Goal: Information Seeking & Learning: Compare options

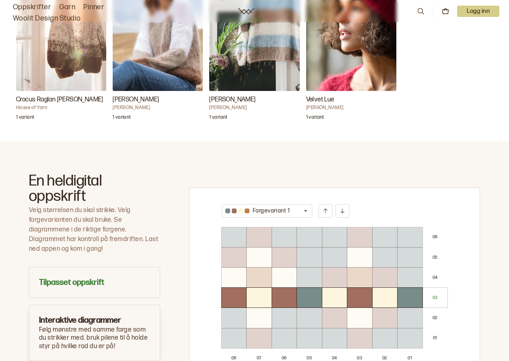
scroll to position [442, 0]
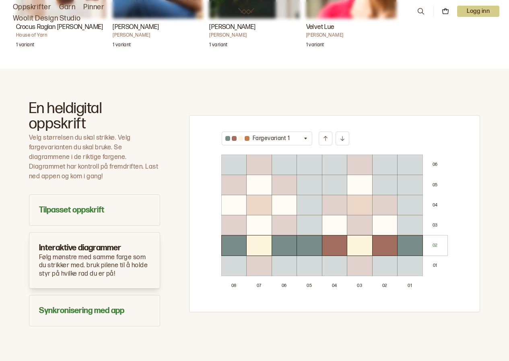
click at [298, 131] on button "Fargevariant 1" at bounding box center [267, 138] width 91 height 14
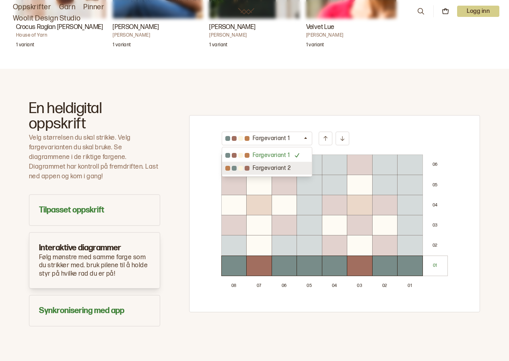
click at [268, 164] on p "Fargevariant 2" at bounding box center [271, 168] width 38 height 8
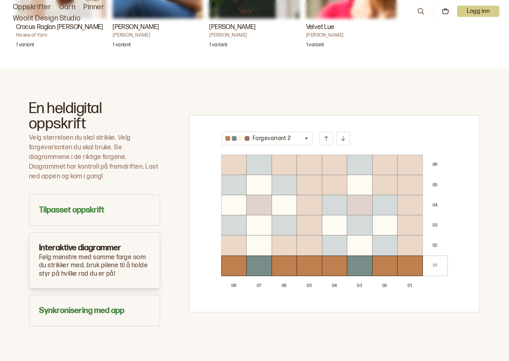
click at [340, 133] on icon at bounding box center [343, 136] width 6 height 6
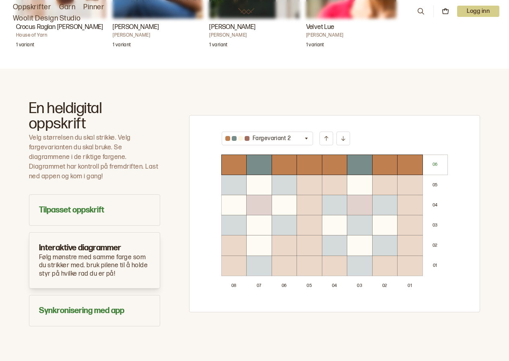
click at [340, 133] on icon at bounding box center [343, 136] width 6 height 6
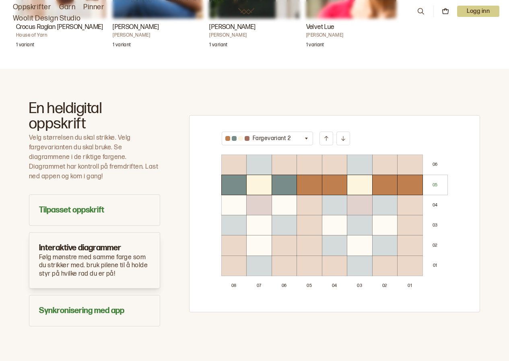
click at [340, 133] on icon at bounding box center [343, 136] width 6 height 6
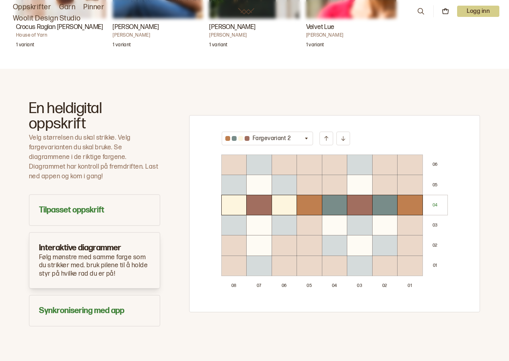
click at [340, 133] on icon at bounding box center [343, 136] width 6 height 6
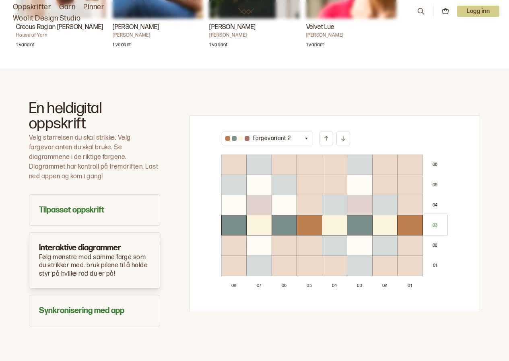
click at [340, 133] on icon at bounding box center [343, 136] width 6 height 6
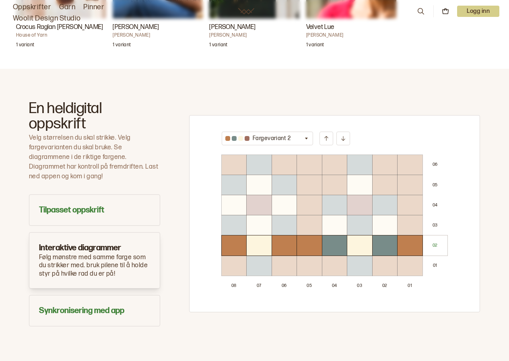
click at [340, 133] on icon at bounding box center [343, 136] width 6 height 6
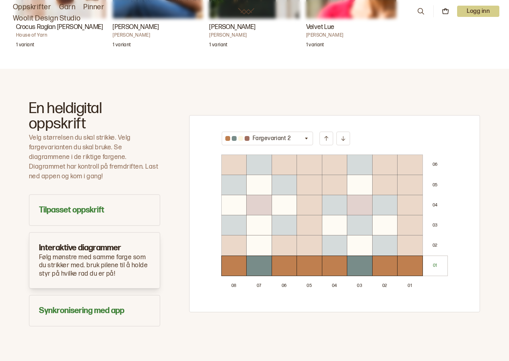
click at [304, 135] on icon "button" at bounding box center [306, 138] width 6 height 6
click at [274, 151] on p "Fargevariant 1" at bounding box center [270, 155] width 37 height 8
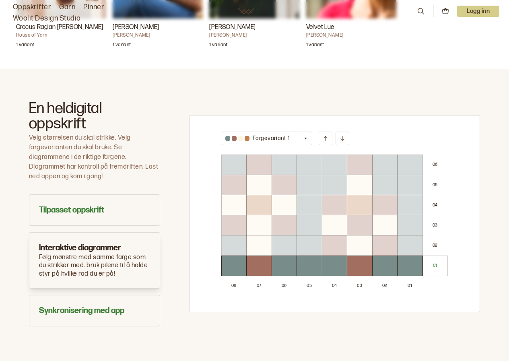
click at [431, 235] on div "0 2" at bounding box center [435, 245] width 25 height 20
click at [327, 135] on icon at bounding box center [325, 138] width 6 height 6
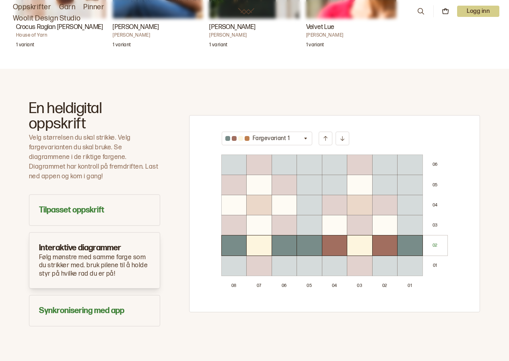
click at [327, 135] on icon at bounding box center [325, 138] width 6 height 6
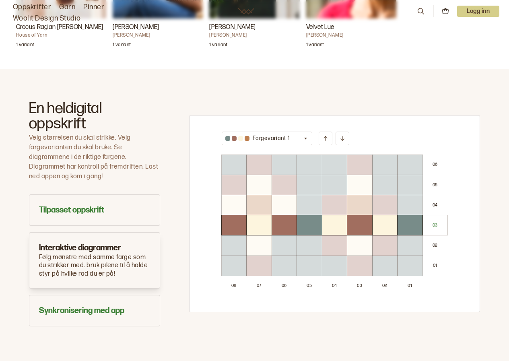
click at [327, 135] on icon at bounding box center [325, 138] width 6 height 6
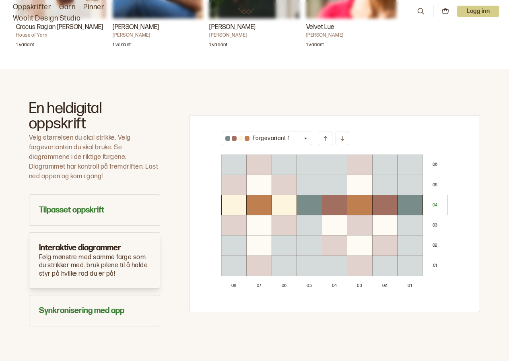
click at [327, 135] on icon at bounding box center [325, 138] width 6 height 6
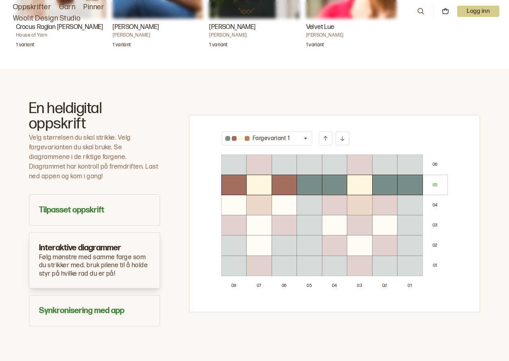
click at [327, 135] on icon at bounding box center [325, 138] width 6 height 6
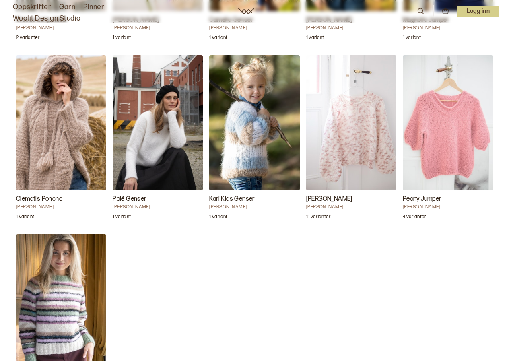
scroll to position [844, 0]
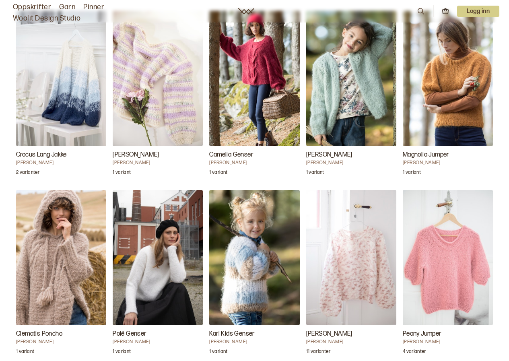
click at [453, 236] on img "Peony Jumper" at bounding box center [447, 257] width 90 height 135
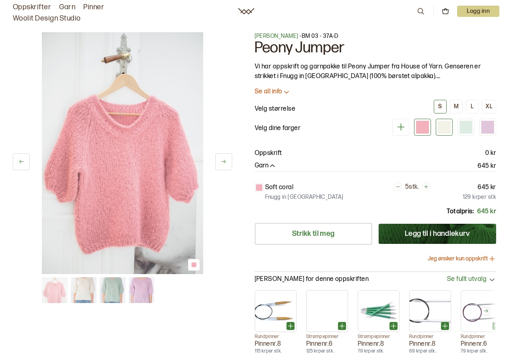
click at [443, 125] on div at bounding box center [443, 127] width 13 height 13
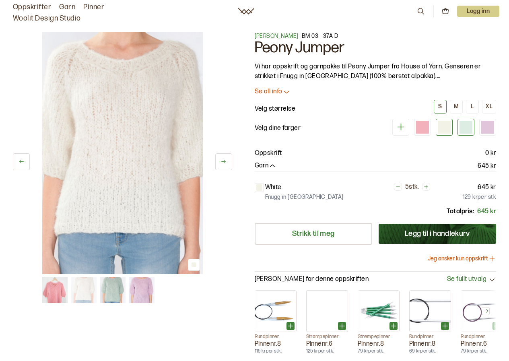
click at [467, 128] on div at bounding box center [465, 127] width 13 height 13
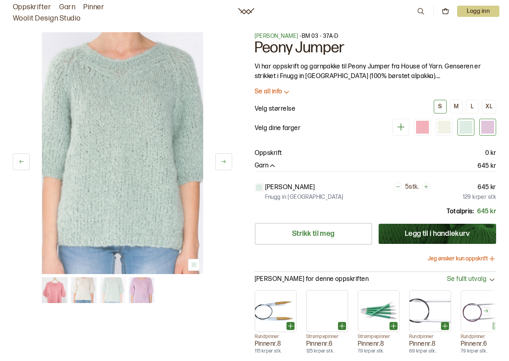
click at [488, 125] on div at bounding box center [487, 127] width 13 height 13
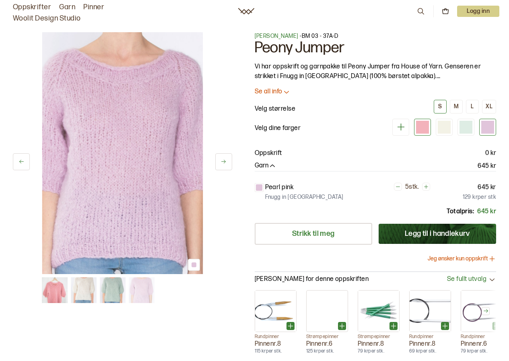
click at [420, 127] on div at bounding box center [422, 127] width 13 height 13
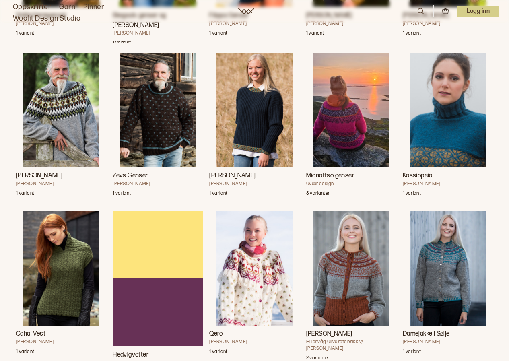
scroll to position [2533, 0]
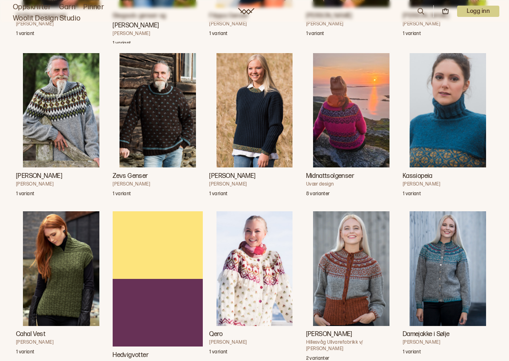
click at [445, 148] on img "Kassiopeia" at bounding box center [447, 110] width 76 height 115
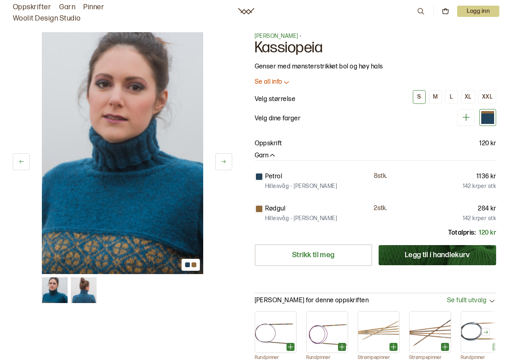
click at [86, 295] on img at bounding box center [84, 290] width 26 height 26
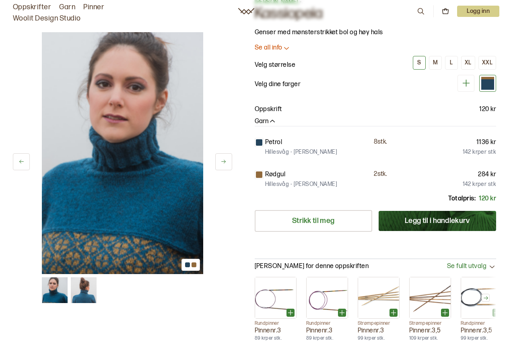
scroll to position [121, 0]
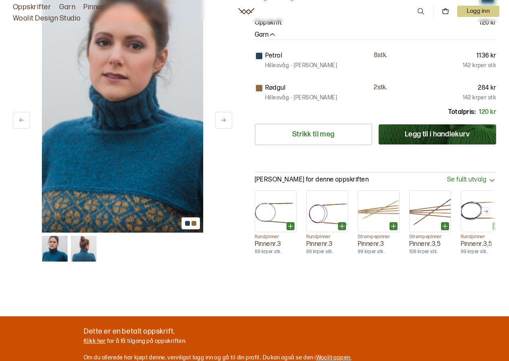
click at [82, 253] on img at bounding box center [84, 249] width 26 height 26
click at [82, 252] on img at bounding box center [84, 249] width 26 height 26
click at [125, 154] on img at bounding box center [122, 112] width 161 height 242
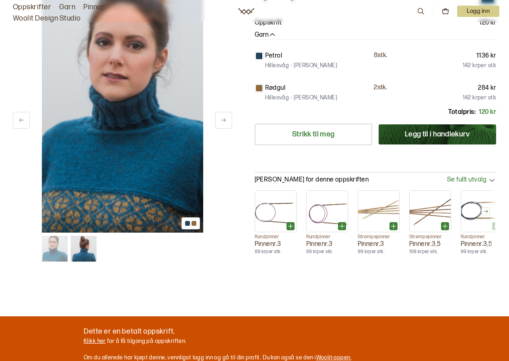
click at [25, 4] on link "Oppskrifter" at bounding box center [32, 7] width 38 height 11
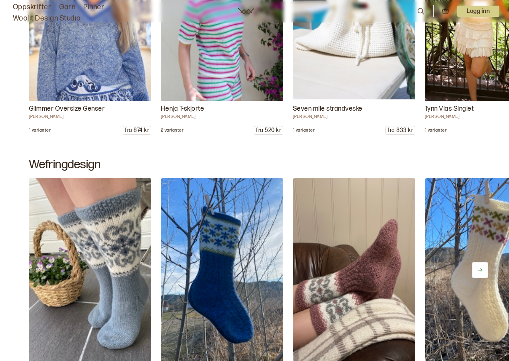
scroll to position [683, 0]
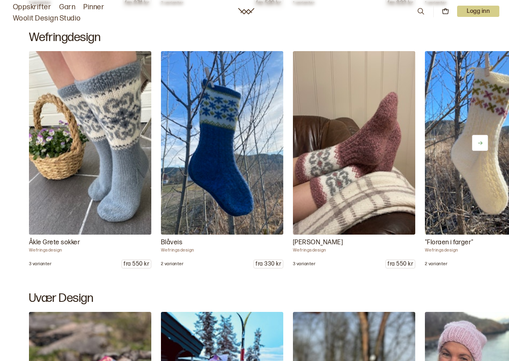
click at [31, 7] on link "Oppskrifter" at bounding box center [32, 7] width 38 height 11
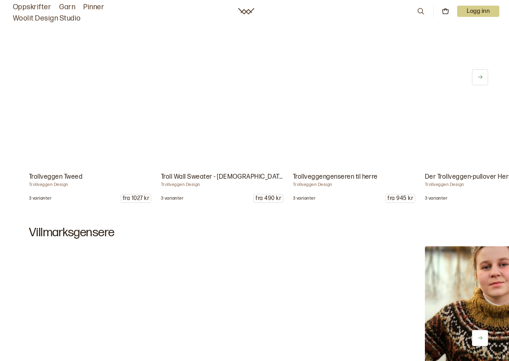
scroll to position [3256, 0]
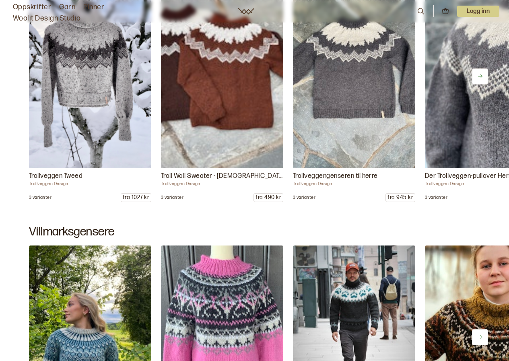
click at [480, 77] on icon at bounding box center [480, 76] width 6 height 6
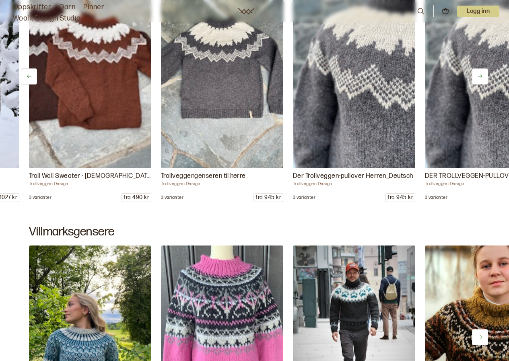
click at [480, 77] on icon at bounding box center [480, 76] width 6 height 6
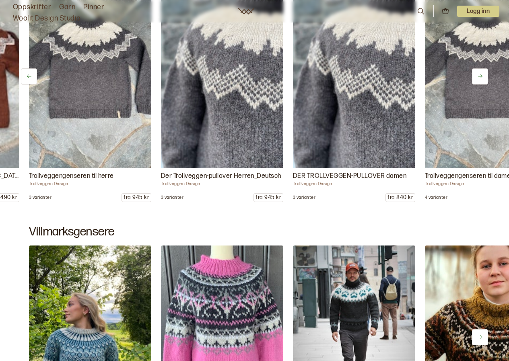
click at [480, 77] on icon at bounding box center [480, 76] width 6 height 6
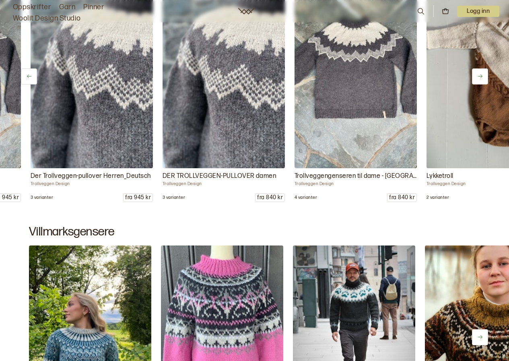
click at [480, 77] on icon at bounding box center [480, 76] width 6 height 6
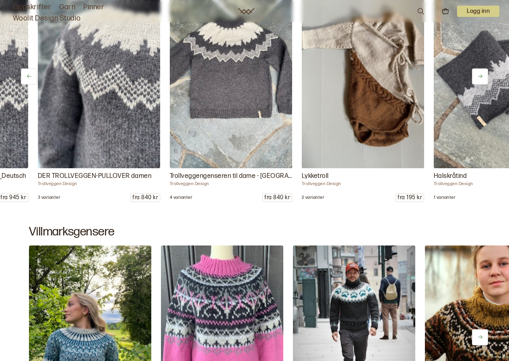
click at [480, 77] on icon at bounding box center [480, 76] width 6 height 6
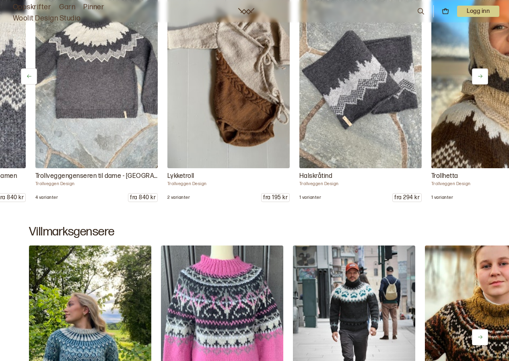
click at [480, 77] on icon at bounding box center [480, 76] width 6 height 6
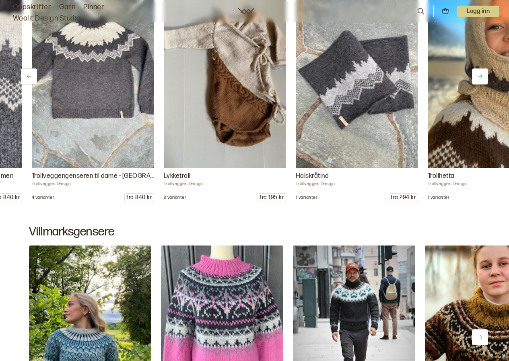
scroll to position [0, 726]
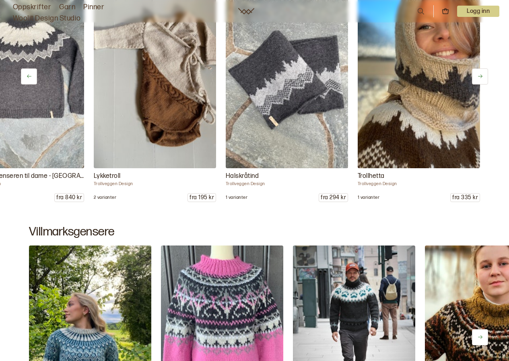
click at [480, 77] on icon at bounding box center [480, 76] width 6 height 6
click at [480, 77] on div "Trollveggen Tweed Trollveggen Design 3 varianter fra 1027 kr Troll Wall Sweater…" at bounding box center [254, 93] width 509 height 217
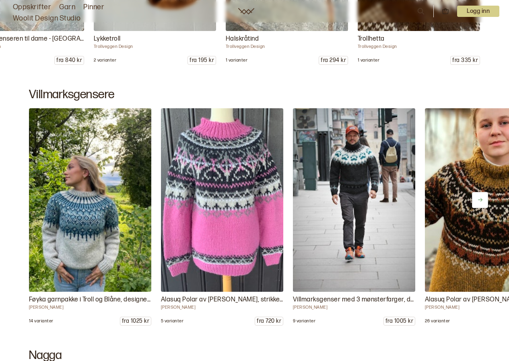
scroll to position [3417, 0]
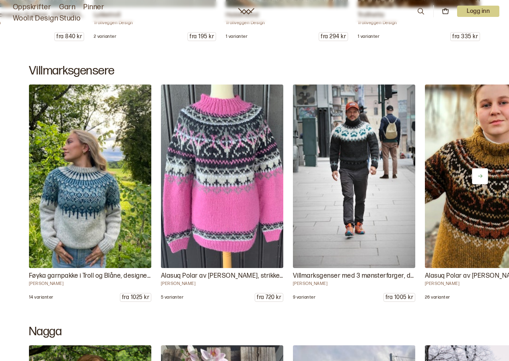
click at [76, 207] on img at bounding box center [90, 176] width 128 height 193
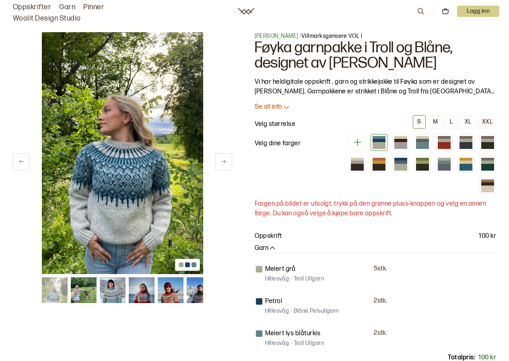
click at [85, 286] on img at bounding box center [84, 290] width 26 height 26
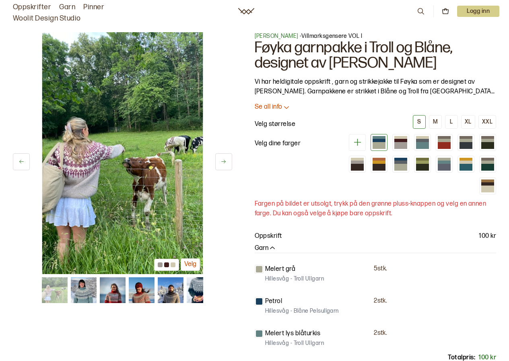
click at [78, 287] on img at bounding box center [84, 290] width 26 height 26
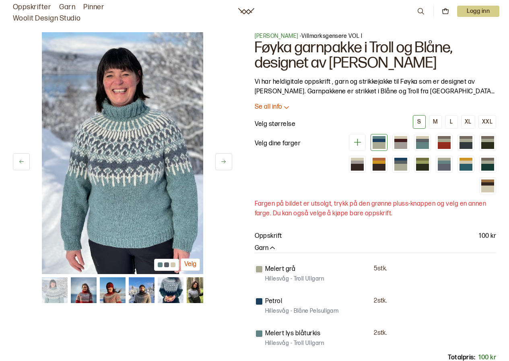
click at [83, 286] on img at bounding box center [84, 290] width 26 height 26
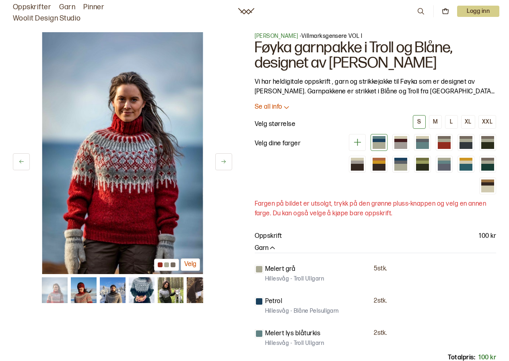
click at [113, 288] on img at bounding box center [113, 290] width 26 height 26
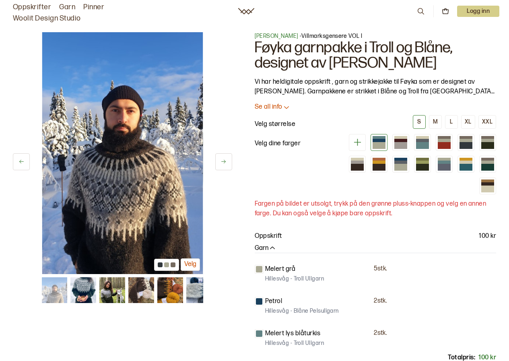
click at [84, 287] on img at bounding box center [83, 290] width 26 height 26
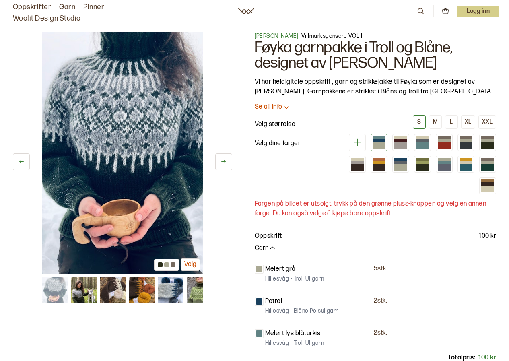
click at [84, 287] on img at bounding box center [84, 290] width 26 height 26
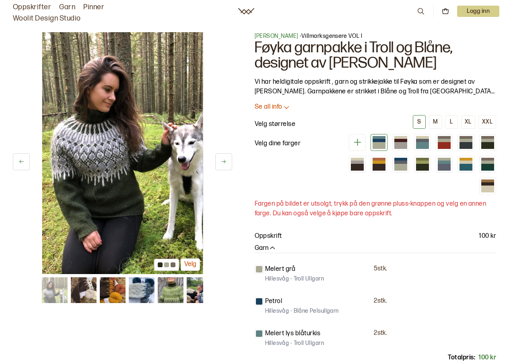
click at [84, 287] on img at bounding box center [84, 290] width 26 height 26
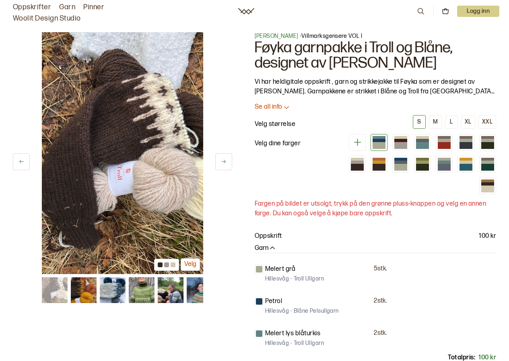
click at [84, 287] on img at bounding box center [84, 290] width 26 height 26
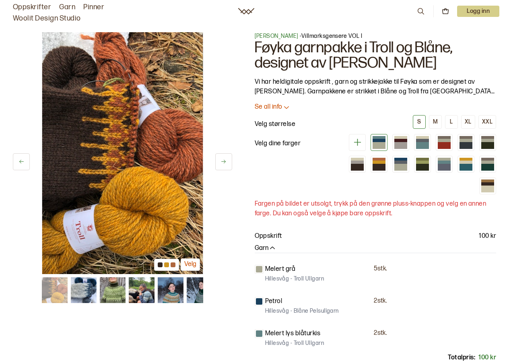
click at [84, 287] on img at bounding box center [84, 290] width 26 height 26
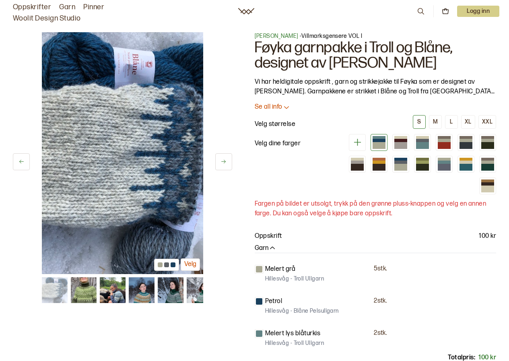
click at [84, 287] on img at bounding box center [84, 290] width 26 height 26
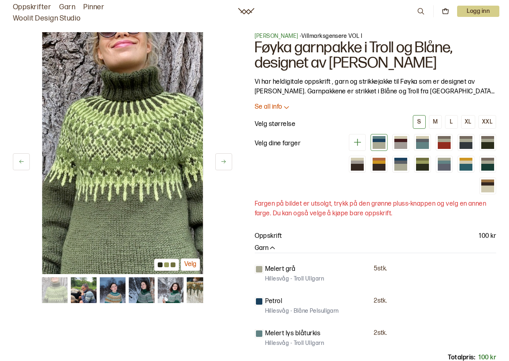
click at [84, 287] on img at bounding box center [84, 290] width 26 height 26
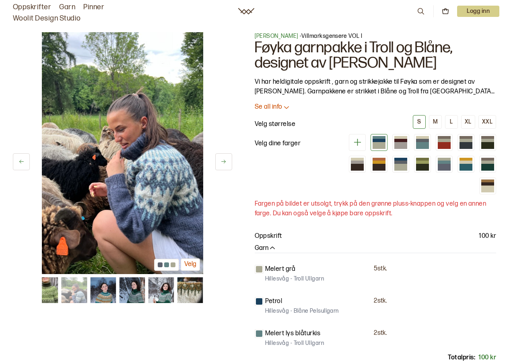
click at [84, 287] on img at bounding box center [75, 290] width 26 height 26
click at [104, 292] on img at bounding box center [103, 290] width 26 height 26
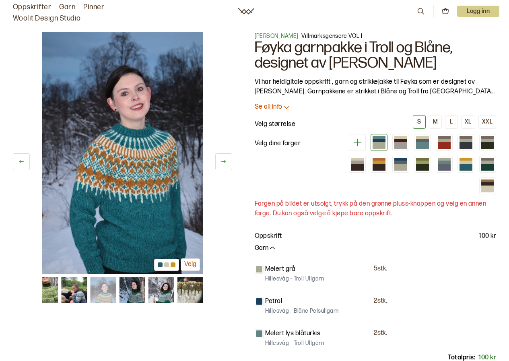
click at [127, 295] on img at bounding box center [132, 290] width 26 height 26
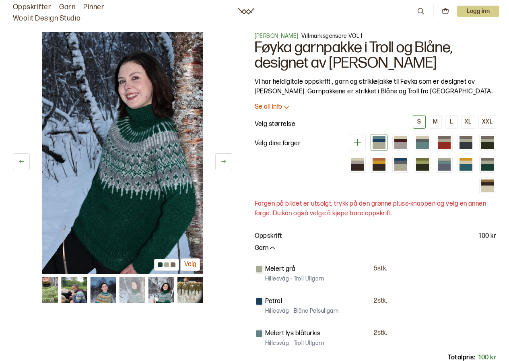
click at [162, 294] on img at bounding box center [161, 290] width 26 height 26
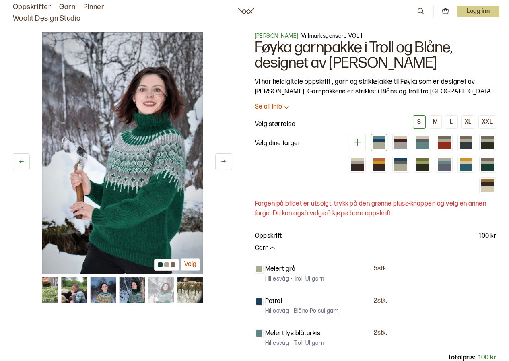
click at [189, 297] on img at bounding box center [190, 290] width 26 height 26
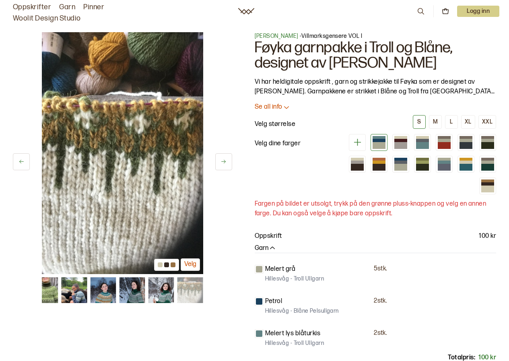
click at [53, 289] on img at bounding box center [46, 290] width 26 height 26
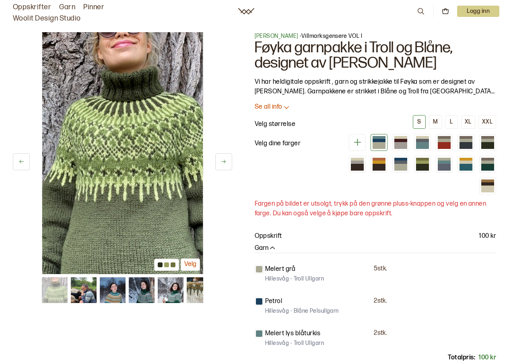
click at [53, 289] on img at bounding box center [55, 290] width 26 height 26
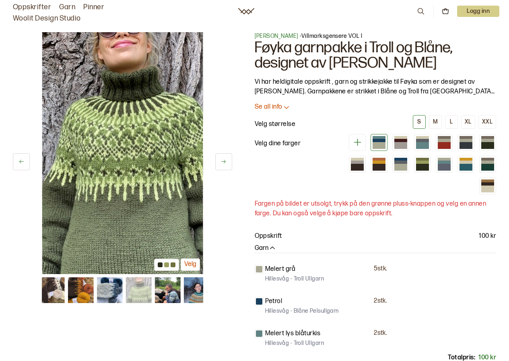
drag, startPoint x: 70, startPoint y: 292, endPoint x: 330, endPoint y: 317, distance: 261.7
click at [330, 317] on div "12 av 17 Velg 12 av 17 Velg Linka Neumann - Villmarksgensere VOL I Føyka garnpa…" at bounding box center [254, 269] width 509 height 507
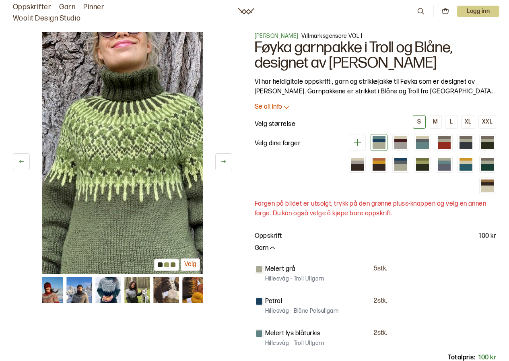
drag, startPoint x: 64, startPoint y: 282, endPoint x: 291, endPoint y: 312, distance: 228.2
click at [291, 312] on div "12 av 17 Velg 12 av 17 Velg Linka Neumann - Villmarksgensere VOL I Føyka garnpa…" at bounding box center [254, 269] width 509 height 507
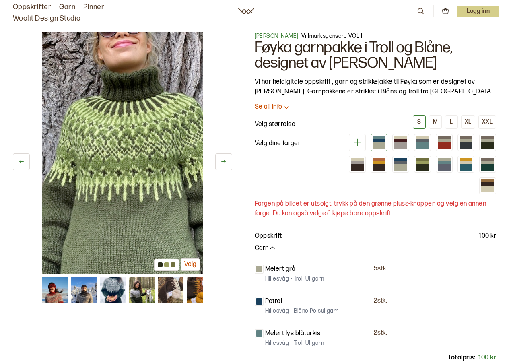
click at [108, 291] on img at bounding box center [113, 290] width 26 height 26
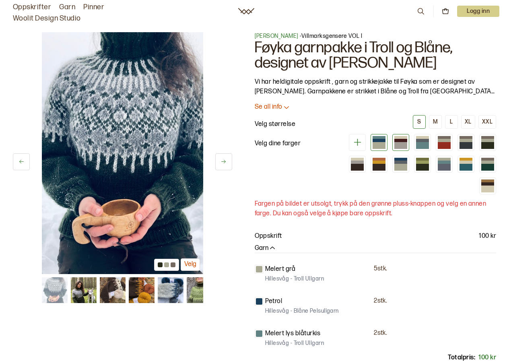
click at [396, 145] on div at bounding box center [400, 145] width 13 height 7
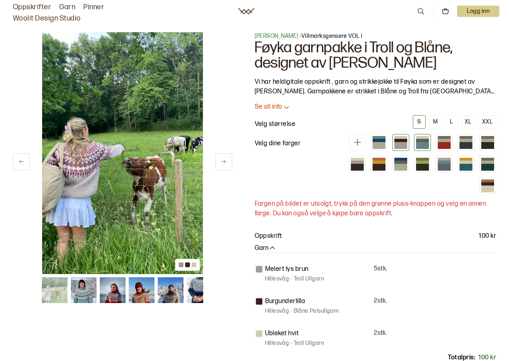
click at [420, 142] on div at bounding box center [422, 145] width 13 height 7
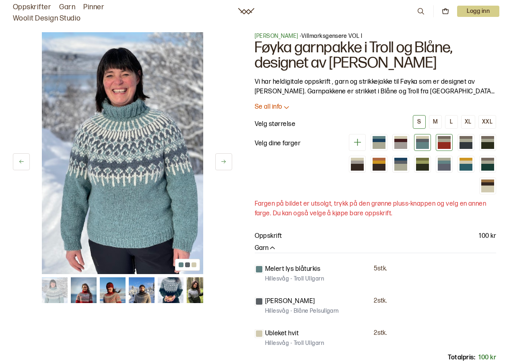
click at [448, 142] on div at bounding box center [443, 145] width 13 height 7
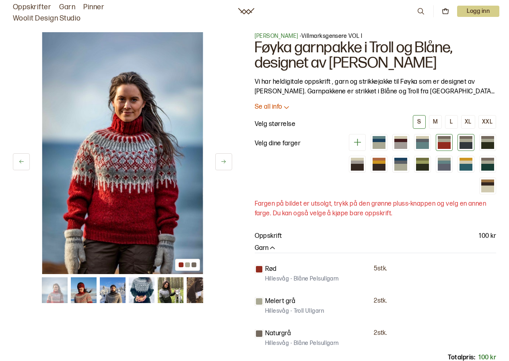
click at [464, 142] on div at bounding box center [465, 145] width 13 height 7
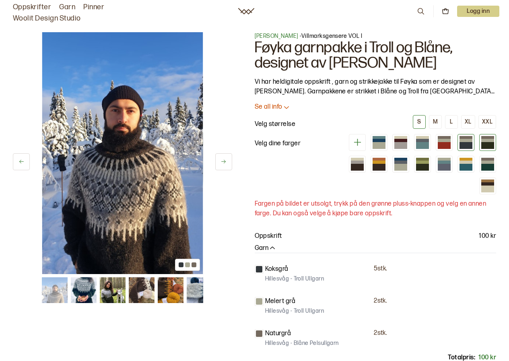
click at [489, 143] on div at bounding box center [487, 145] width 13 height 7
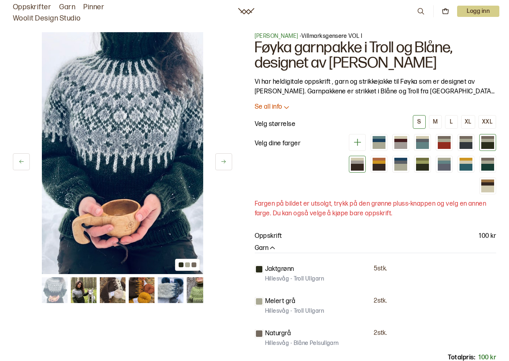
click at [359, 164] on div at bounding box center [357, 167] width 13 height 7
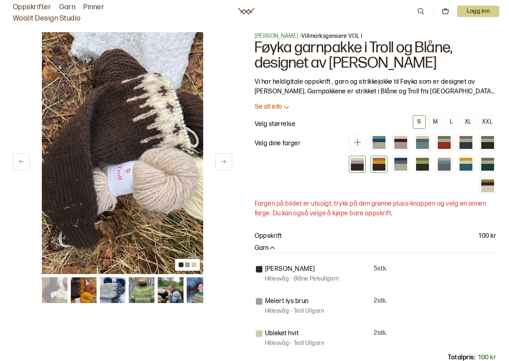
click at [382, 164] on div at bounding box center [378, 167] width 13 height 7
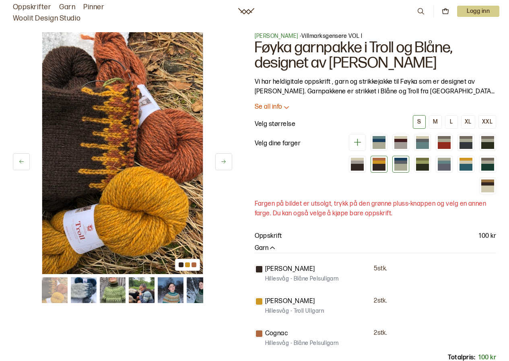
click at [398, 164] on div at bounding box center [400, 167] width 13 height 7
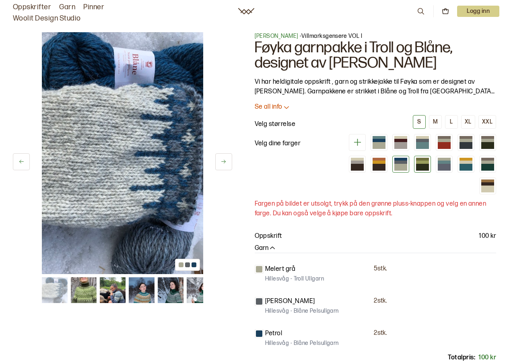
click at [423, 165] on div at bounding box center [422, 167] width 13 height 7
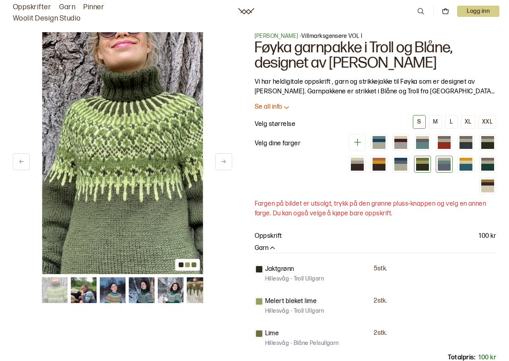
click at [437, 165] on div at bounding box center [443, 167] width 13 height 7
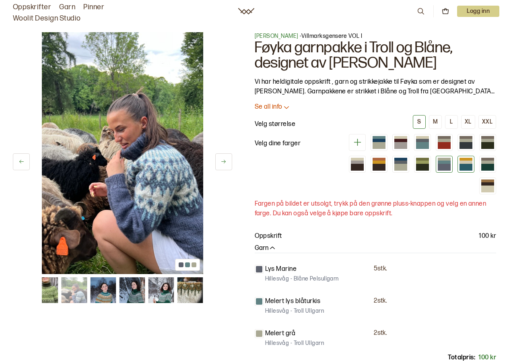
click at [465, 164] on div at bounding box center [465, 167] width 13 height 7
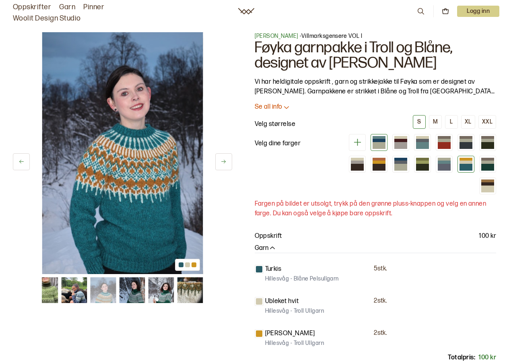
click at [374, 145] on div at bounding box center [378, 145] width 13 height 7
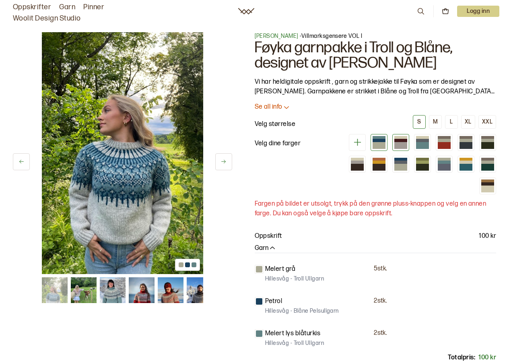
click at [407, 148] on div at bounding box center [400, 142] width 17 height 17
click at [429, 146] on div at bounding box center [422, 142] width 17 height 17
click at [423, 146] on div at bounding box center [422, 145] width 13 height 7
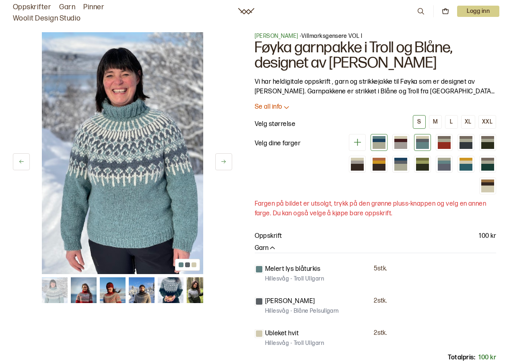
click at [381, 147] on div at bounding box center [378, 145] width 13 height 7
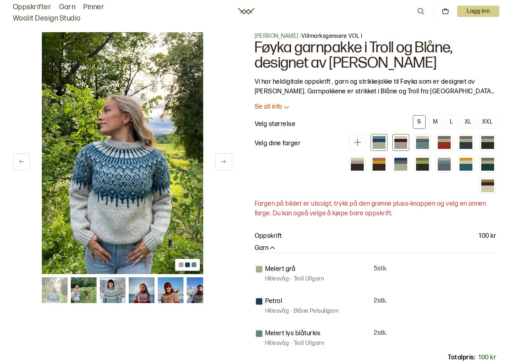
click at [404, 137] on div at bounding box center [400, 137] width 13 height 3
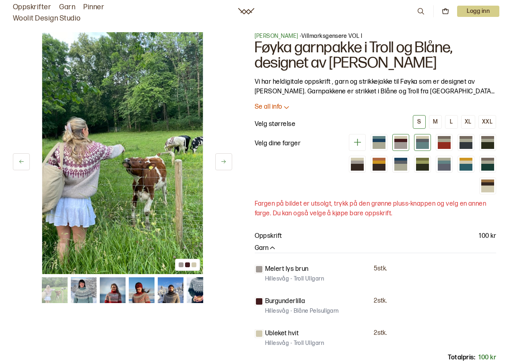
click at [421, 144] on div at bounding box center [422, 145] width 13 height 7
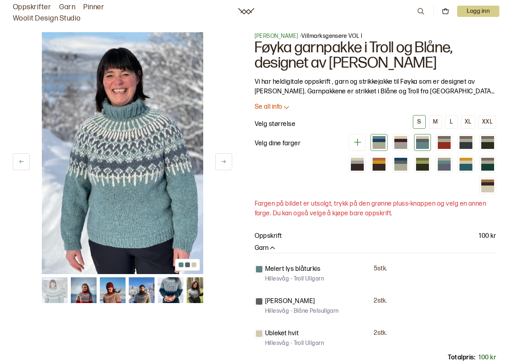
click at [380, 142] on div at bounding box center [378, 145] width 13 height 7
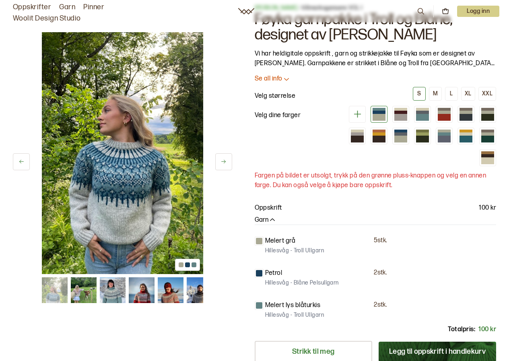
scroll to position [40, 0]
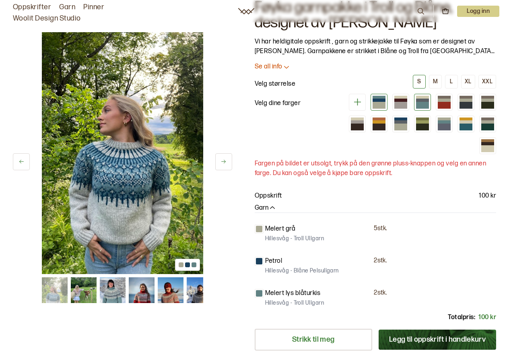
click at [419, 101] on div at bounding box center [422, 102] width 13 height 13
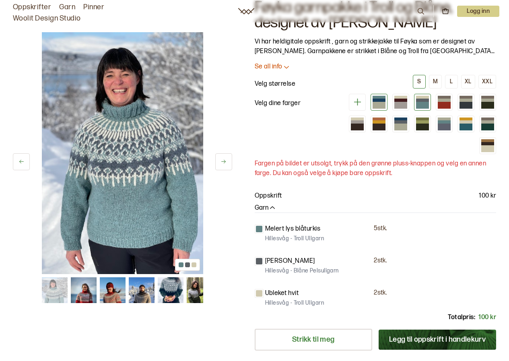
click at [377, 102] on div at bounding box center [378, 105] width 13 height 7
